Goal: Find contact information: Find contact information

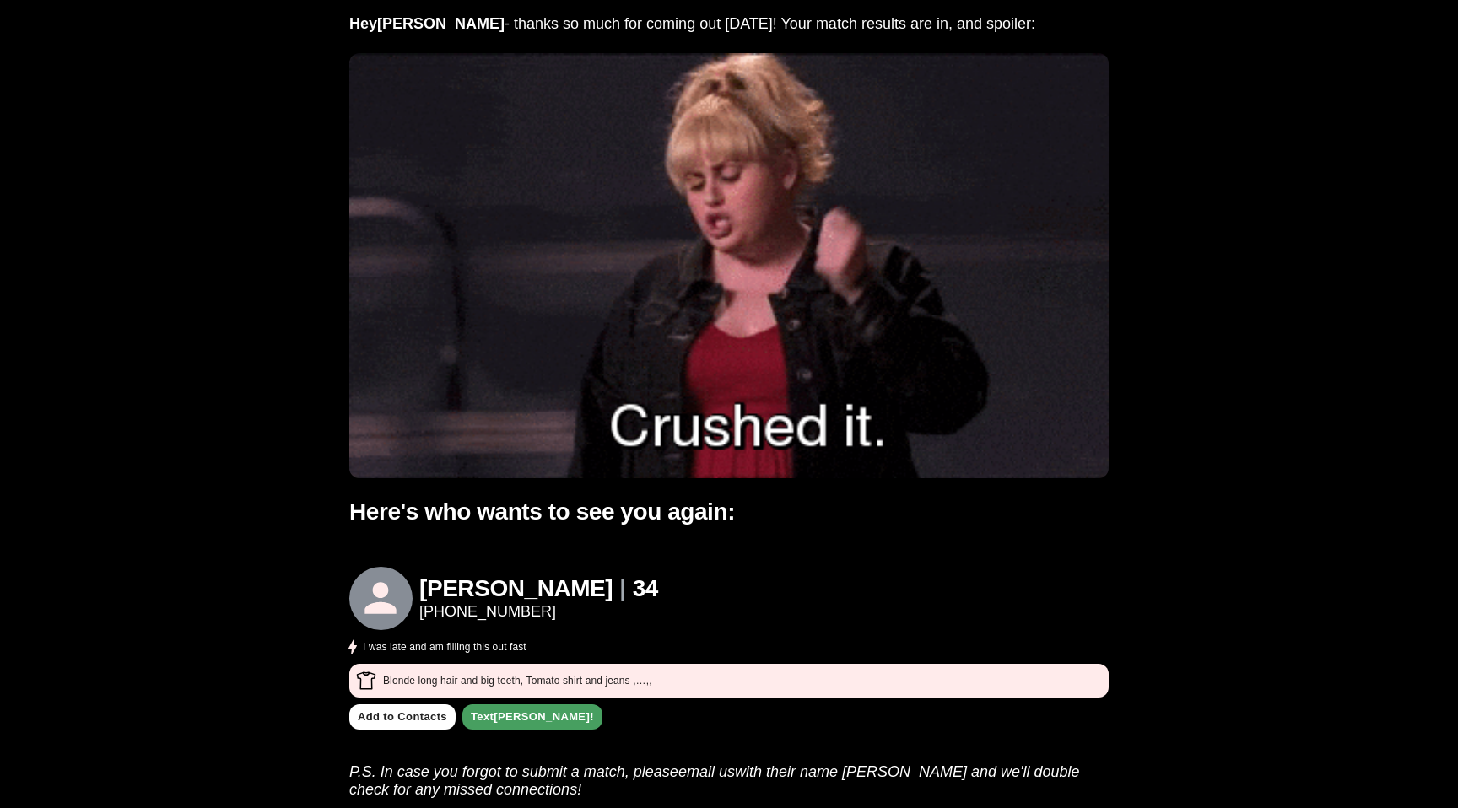
scroll to position [135, 0]
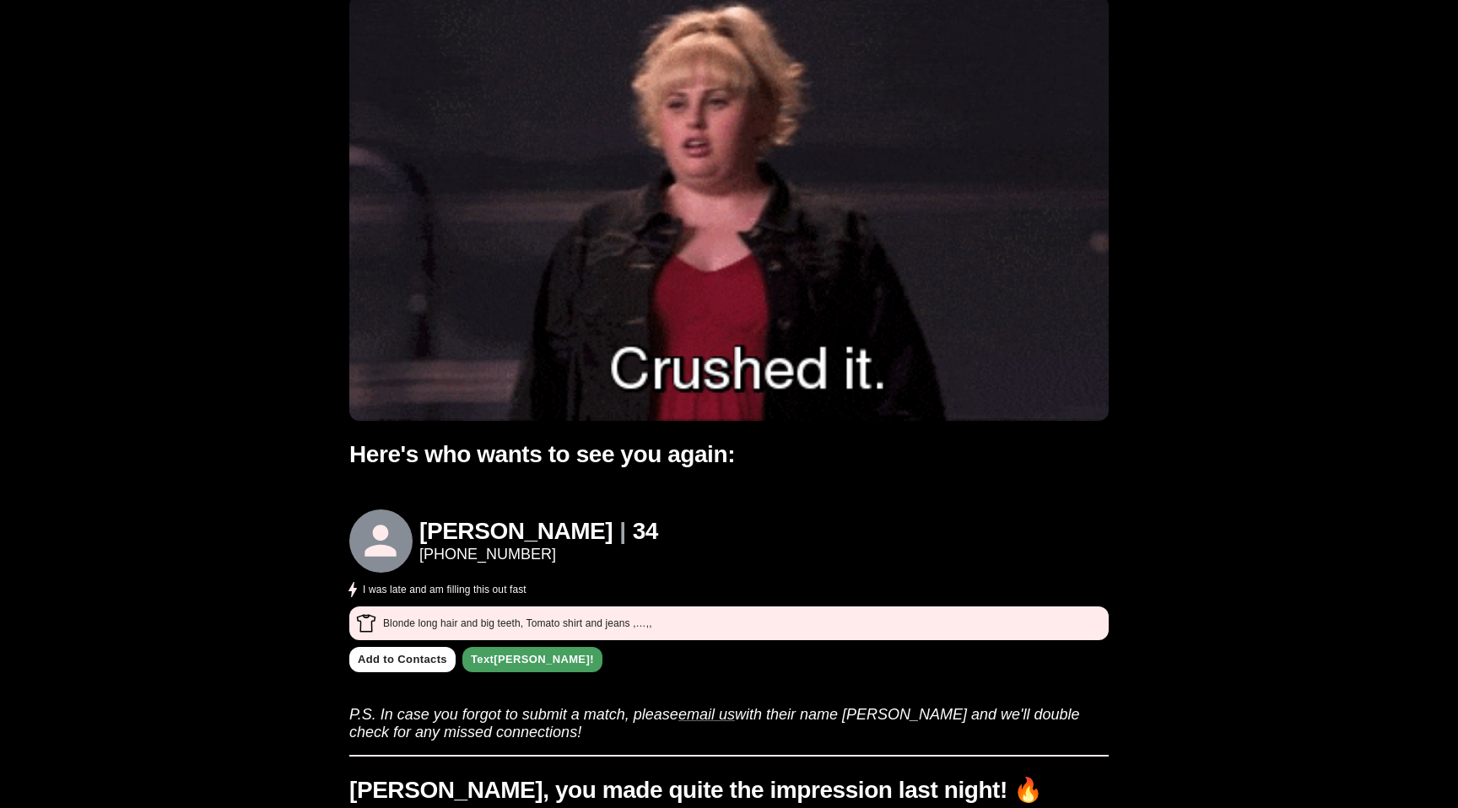
click at [489, 554] on link "[PHONE_NUMBER]" at bounding box center [538, 555] width 239 height 18
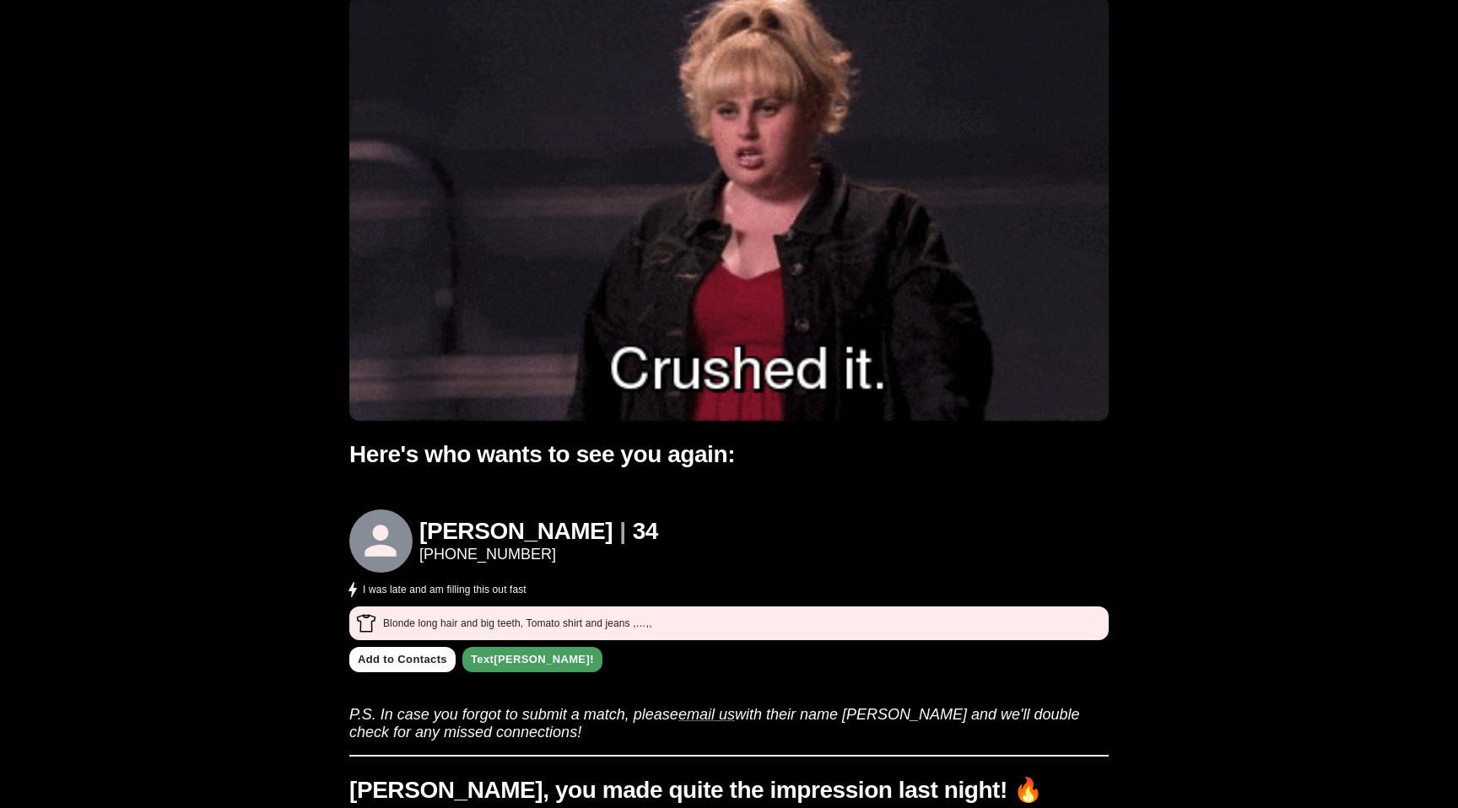
click at [450, 532] on h1 "[PERSON_NAME]" at bounding box center [515, 532] width 193 height 28
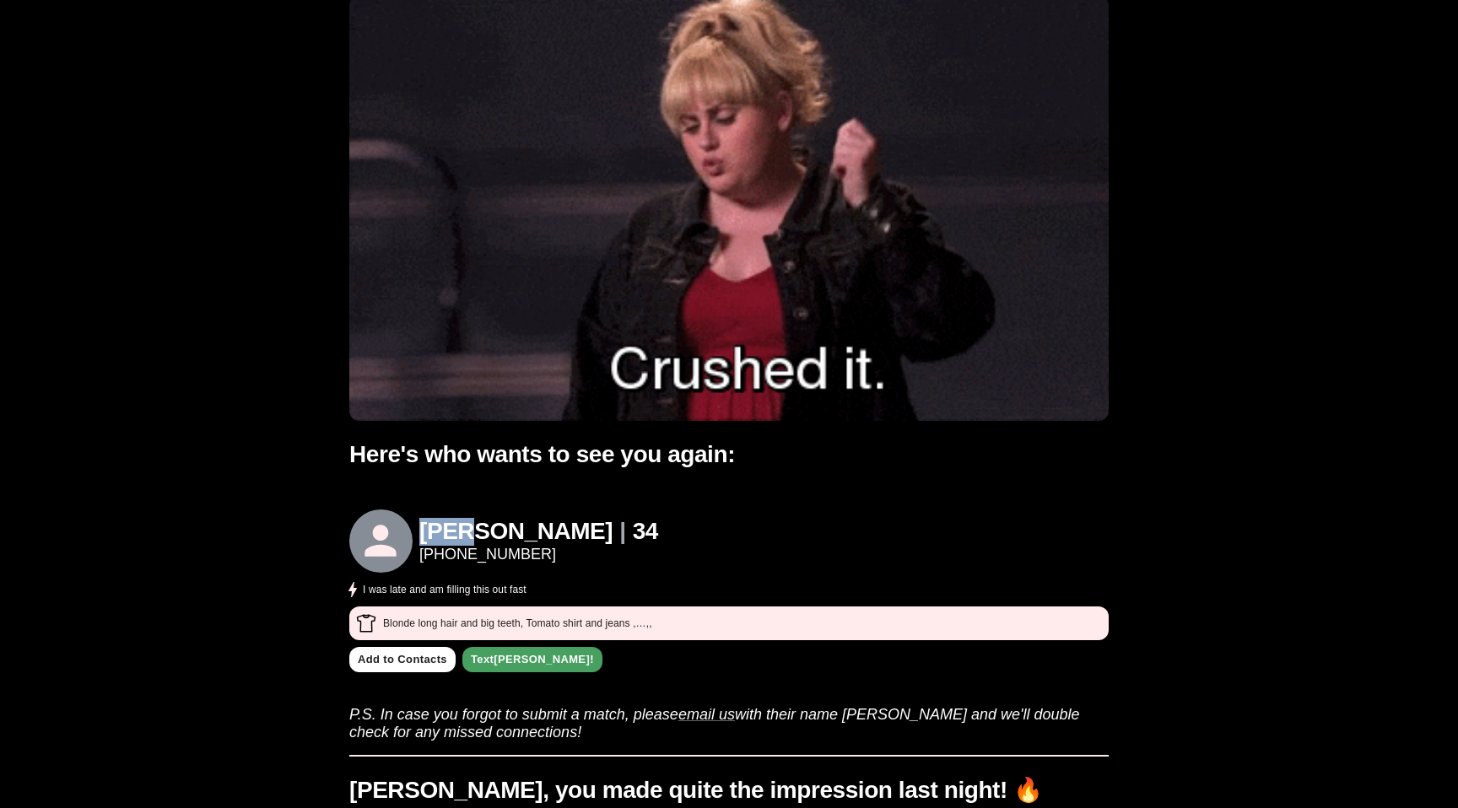
click at [450, 532] on h1 "[PERSON_NAME]" at bounding box center [515, 532] width 193 height 28
